Goal: Task Accomplishment & Management: Use online tool/utility

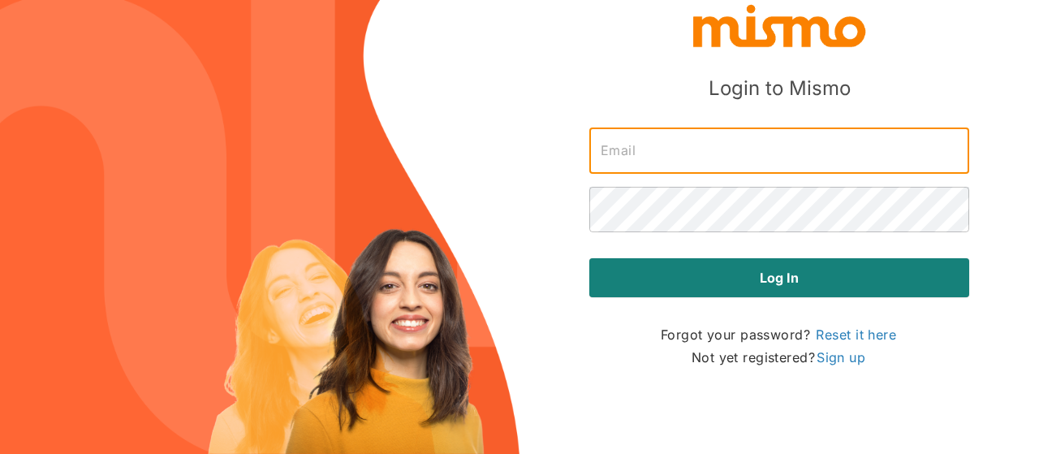
click at [622, 155] on input "text" at bounding box center [779, 150] width 380 height 45
type input "[PERSON_NAME][EMAIL_ADDRESS][DOMAIN_NAME]"
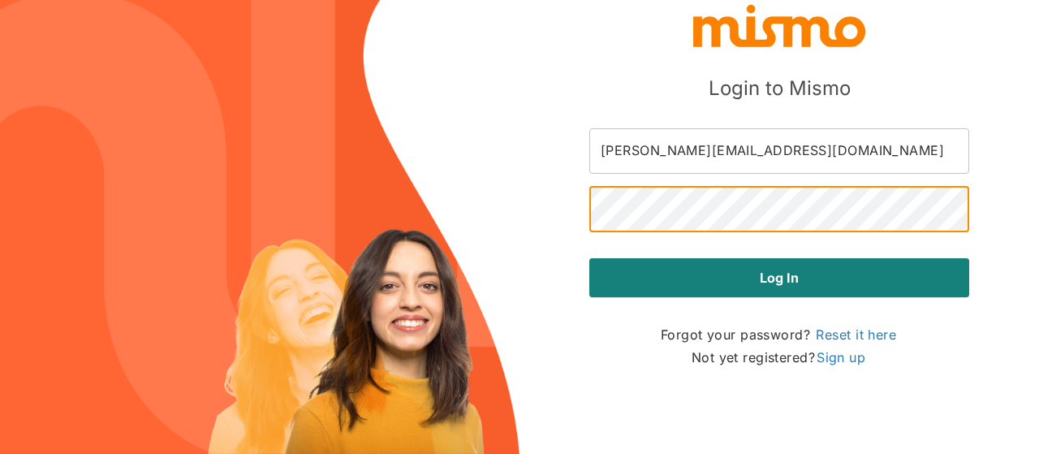
click at [589, 258] on button "Log in" at bounding box center [779, 277] width 380 height 39
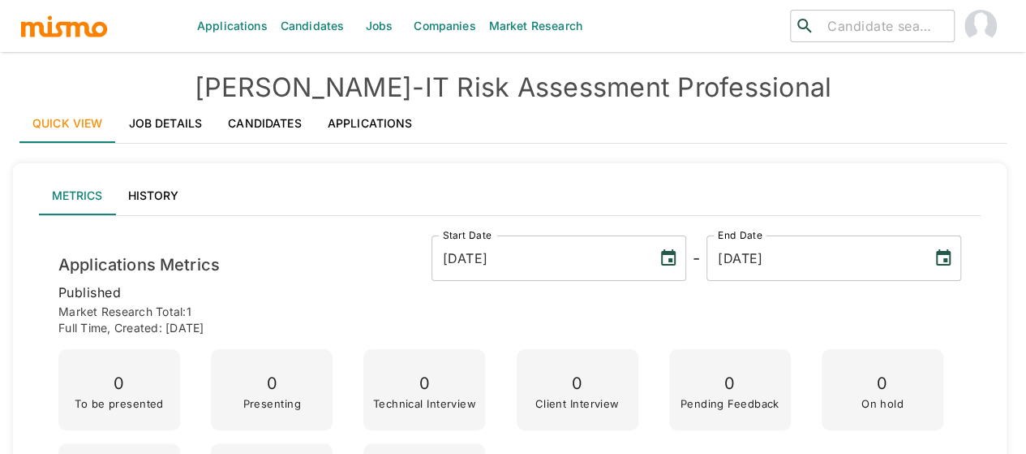
click at [373, 31] on link "Jobs" at bounding box center [379, 26] width 57 height 52
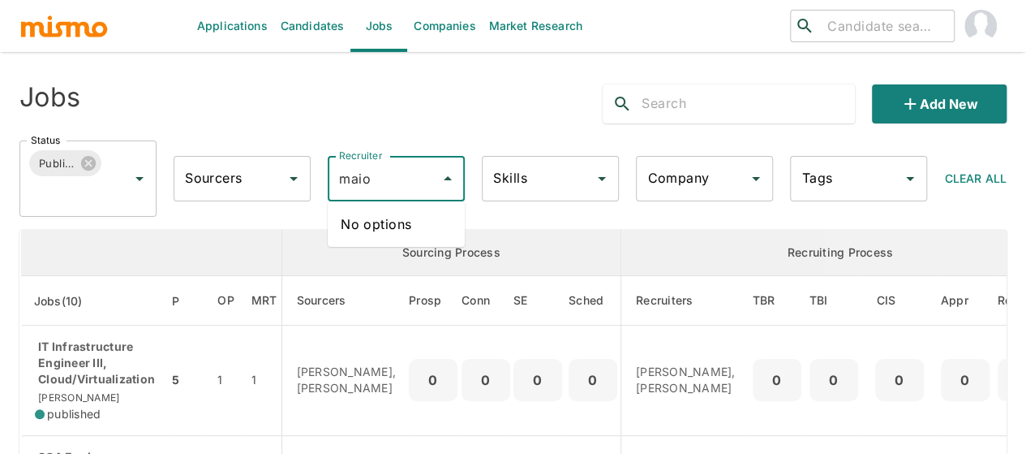
type input "mai"
click at [394, 218] on li "[PERSON_NAME]" at bounding box center [396, 224] width 137 height 32
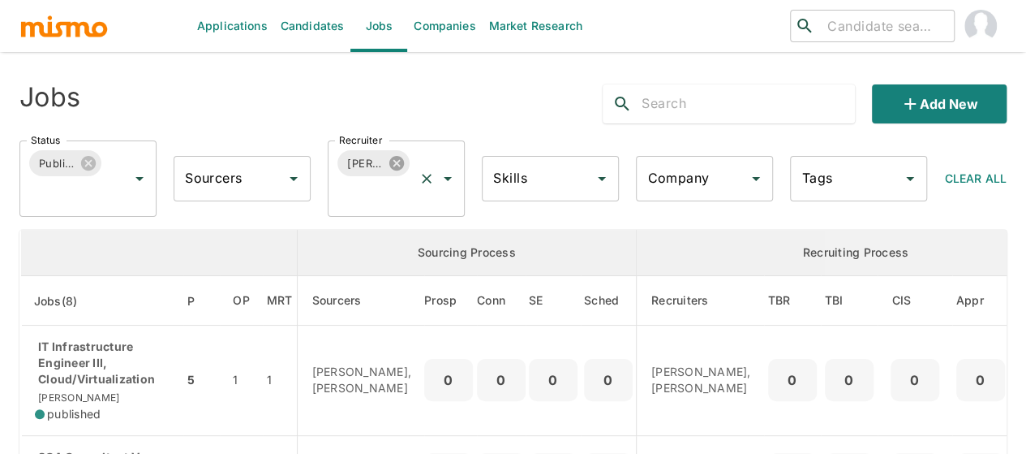
click at [397, 161] on icon at bounding box center [396, 163] width 15 height 15
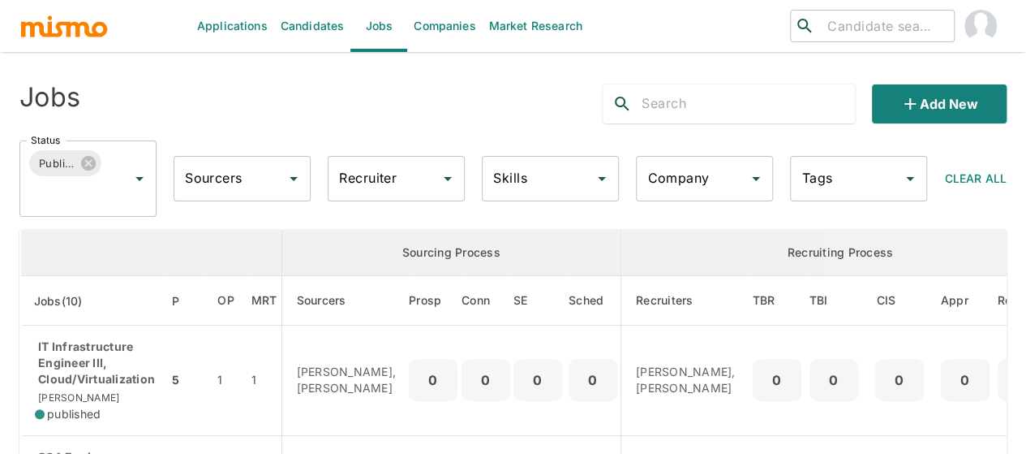
click at [382, 168] on div "Recruiter Recruiter" at bounding box center [396, 178] width 137 height 45
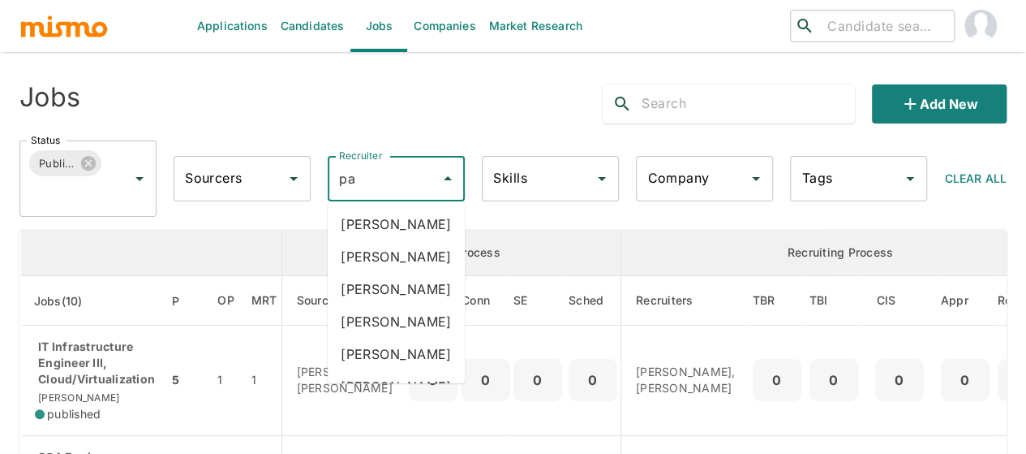
type input "pao"
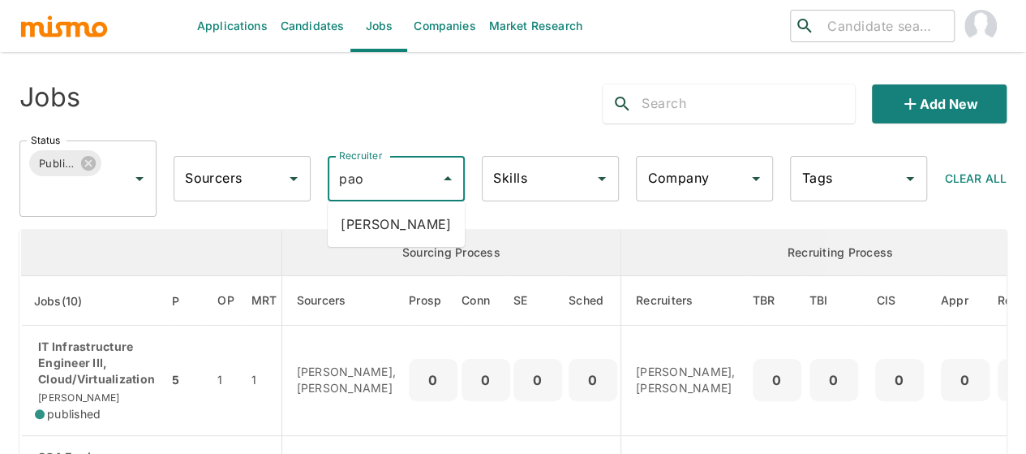
click at [380, 212] on li "[PERSON_NAME]" at bounding box center [396, 224] width 137 height 32
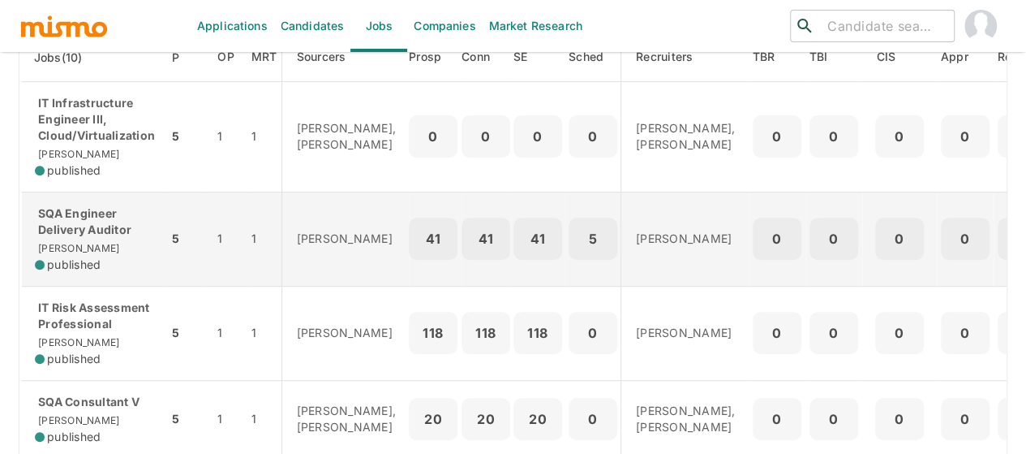
scroll to position [325, 0]
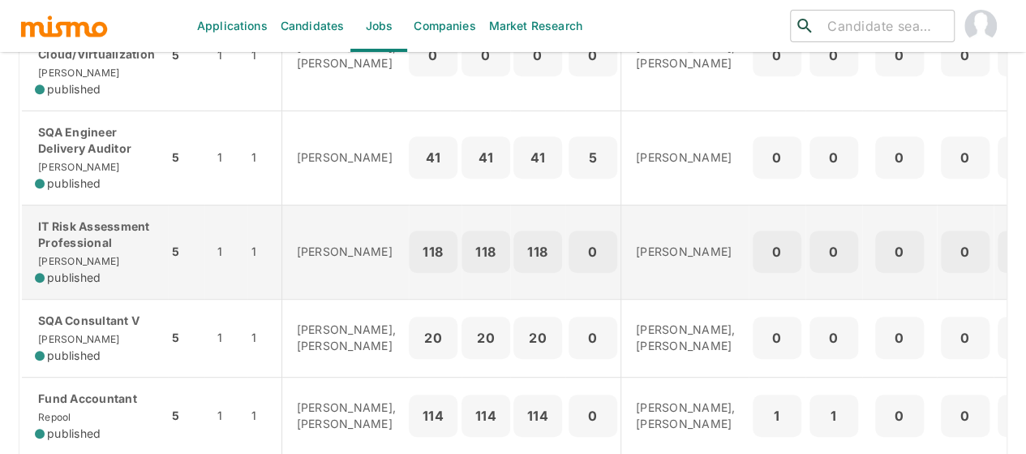
click at [87, 247] on p "IT Risk Assessment Professional" at bounding box center [95, 234] width 120 height 32
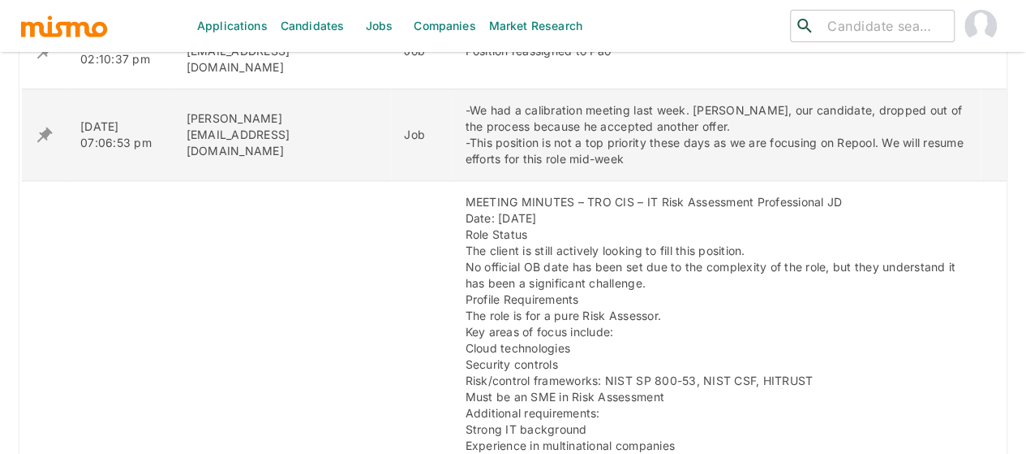
scroll to position [828, 0]
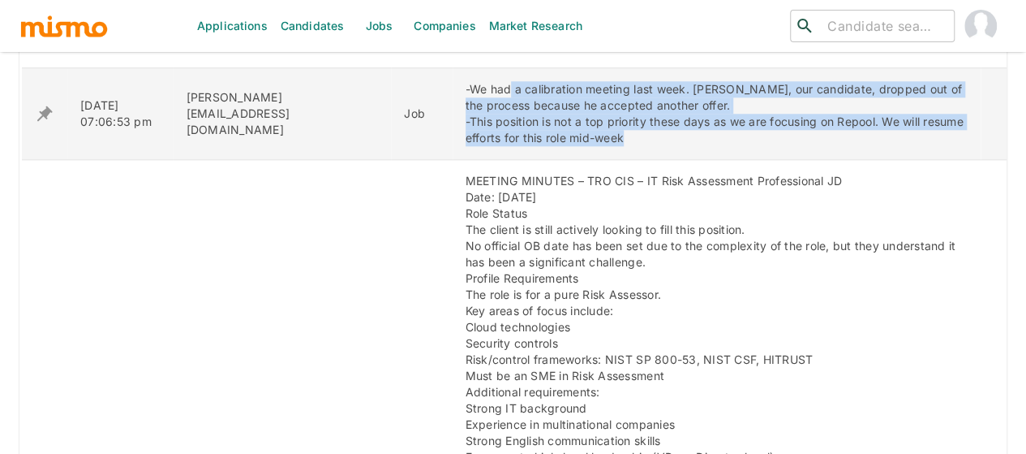
drag, startPoint x: 446, startPoint y: 75, endPoint x: 833, endPoint y: 127, distance: 389.6
click at [833, 127] on div "-We had a calibration meeting last week. Felipe, our candidate, dropped out of …" at bounding box center [717, 113] width 502 height 65
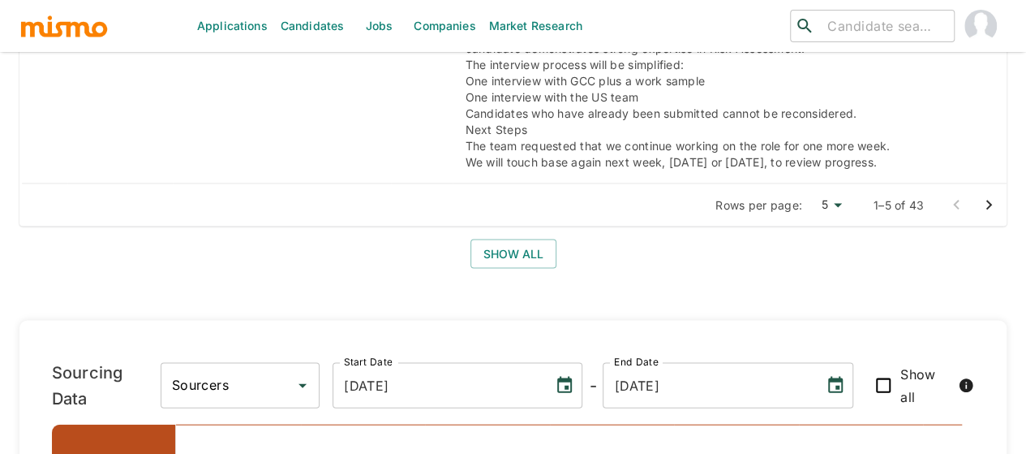
scroll to position [1639, 0]
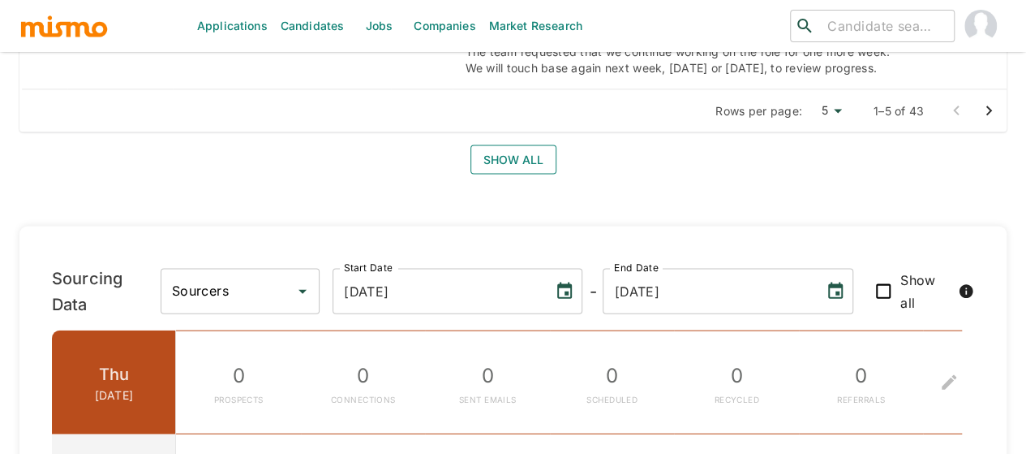
click at [513, 145] on button "Show all" at bounding box center [514, 160] width 86 height 30
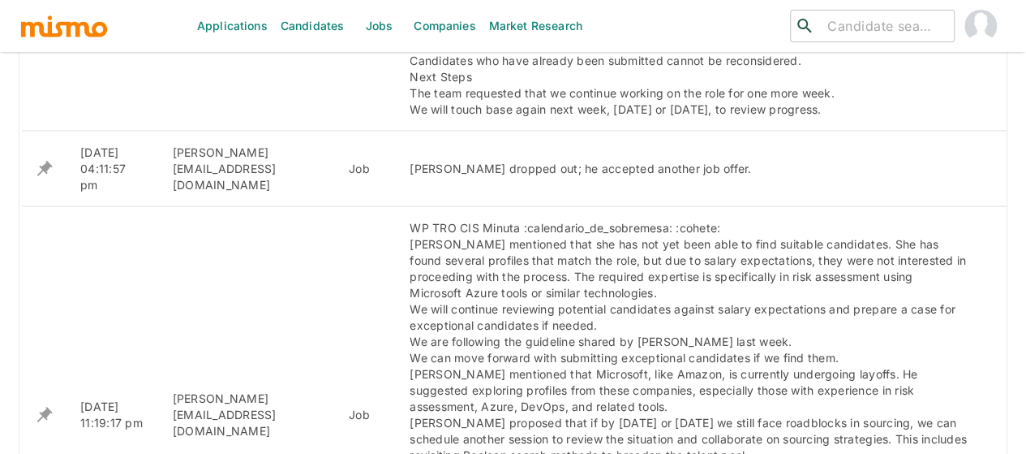
scroll to position [1477, 0]
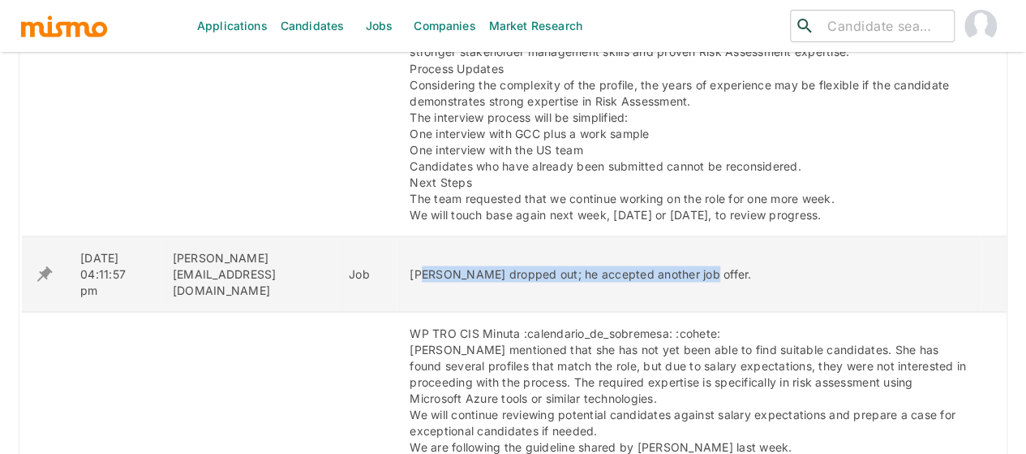
drag, startPoint x: 398, startPoint y: 247, endPoint x: 777, endPoint y: 253, distance: 379.0
click at [777, 265] on div "Felipe dropped out; he accepted another job offer." at bounding box center [689, 273] width 558 height 16
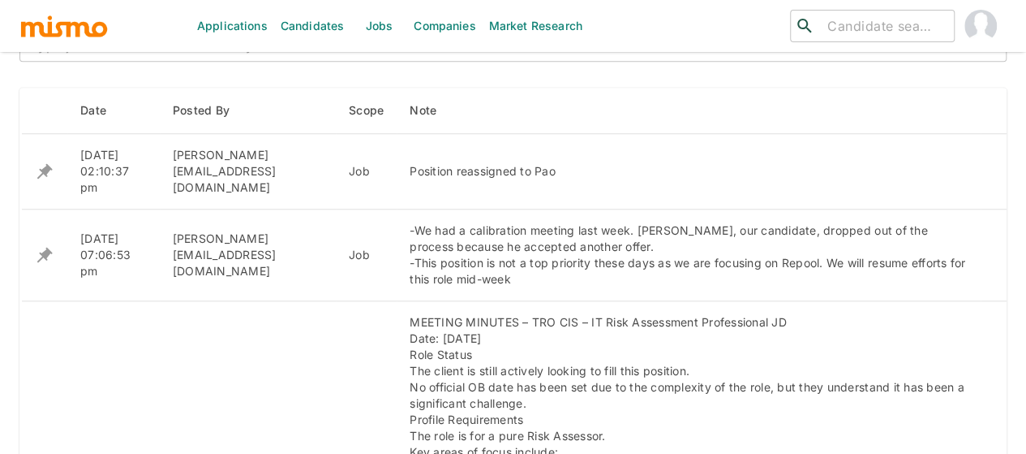
scroll to position [665, 0]
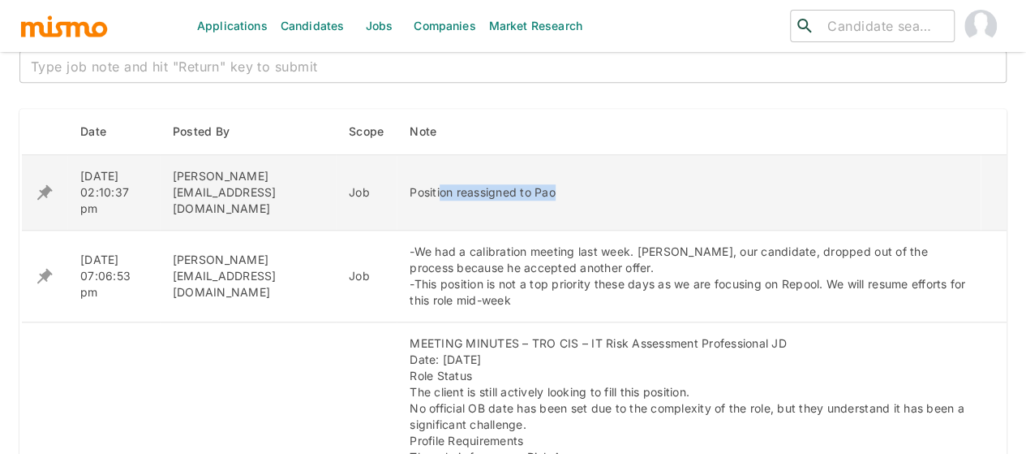
drag, startPoint x: 412, startPoint y: 183, endPoint x: 612, endPoint y: 176, distance: 199.7
click at [612, 184] on div "Position reassigned to Pao" at bounding box center [689, 192] width 558 height 16
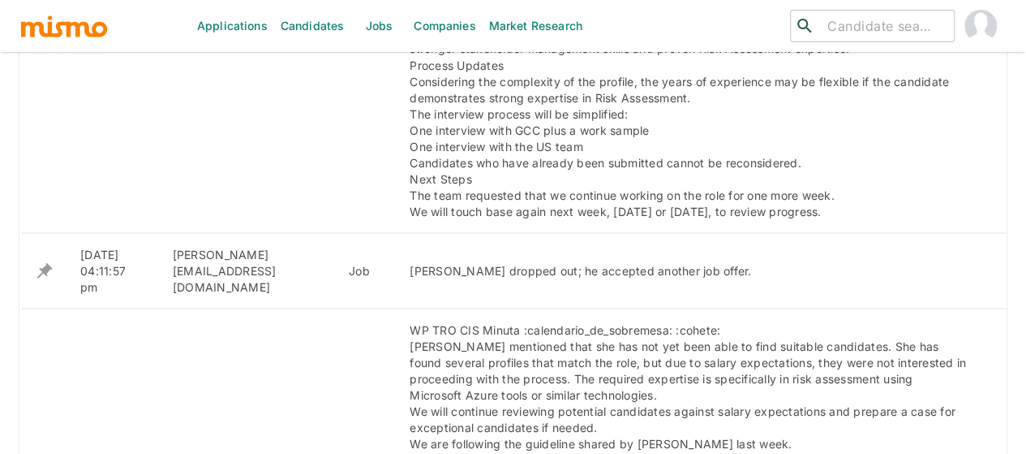
scroll to position [1558, 0]
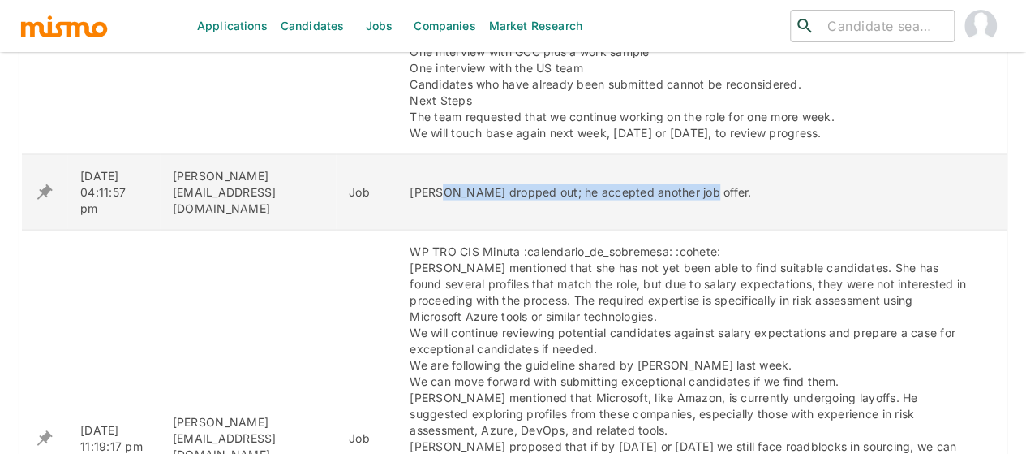
drag, startPoint x: 408, startPoint y: 166, endPoint x: 769, endPoint y: 162, distance: 361.1
click at [769, 184] on div "Felipe dropped out; he accepted another job offer." at bounding box center [689, 192] width 558 height 16
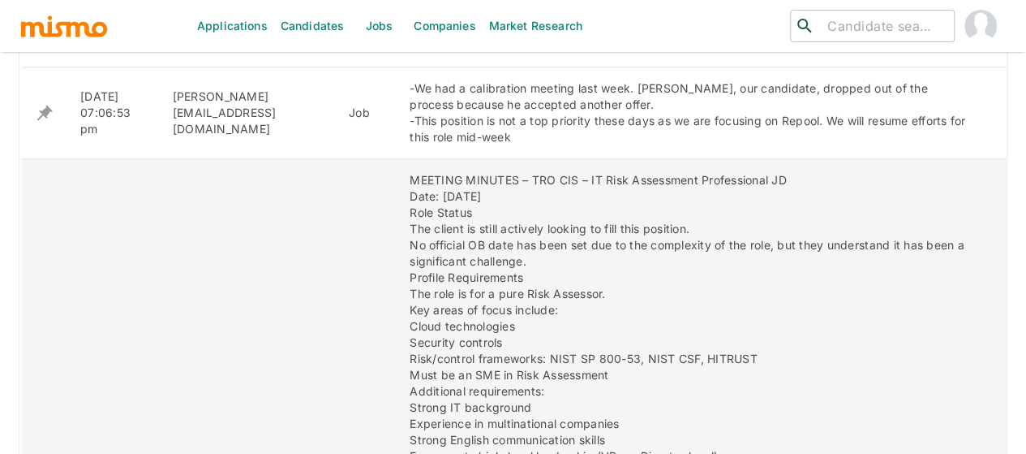
scroll to position [828, 0]
